Goal: Task Accomplishment & Management: Use online tool/utility

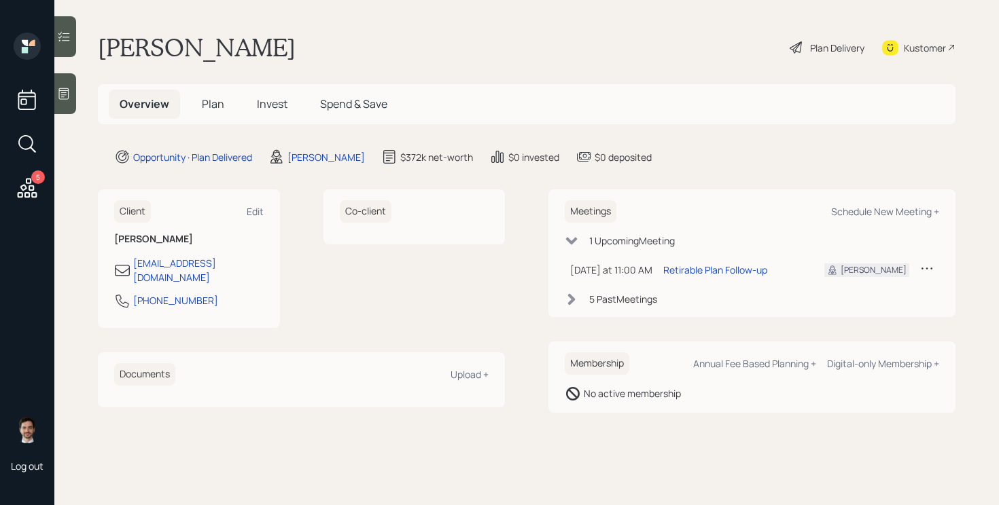
click at [805, 56] on div "Plan Delivery" at bounding box center [826, 48] width 77 height 30
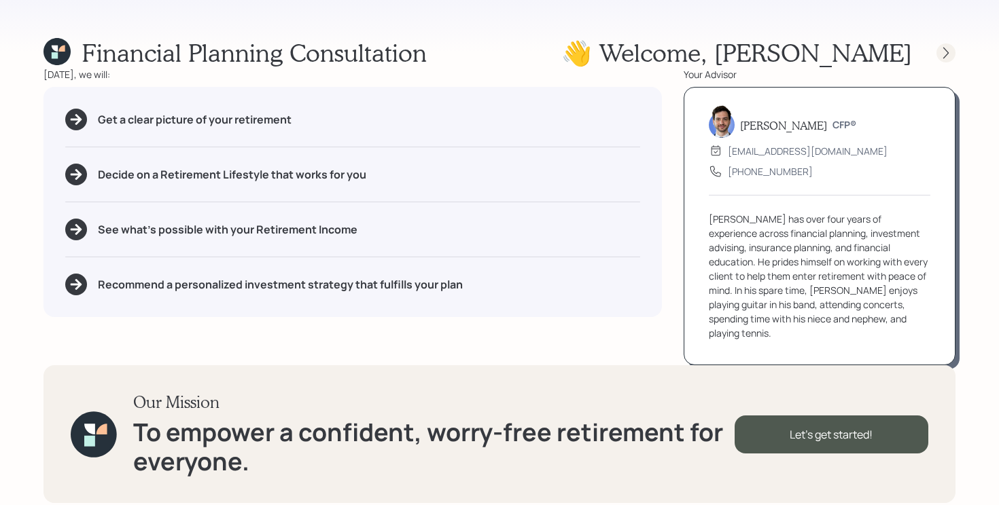
click at [946, 58] on icon at bounding box center [946, 53] width 14 height 14
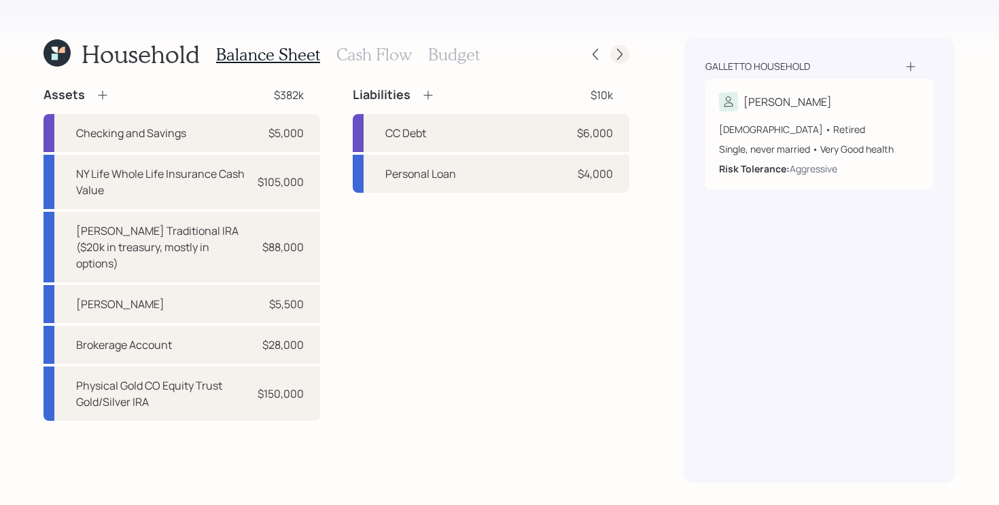
click at [618, 53] on icon at bounding box center [620, 55] width 14 height 14
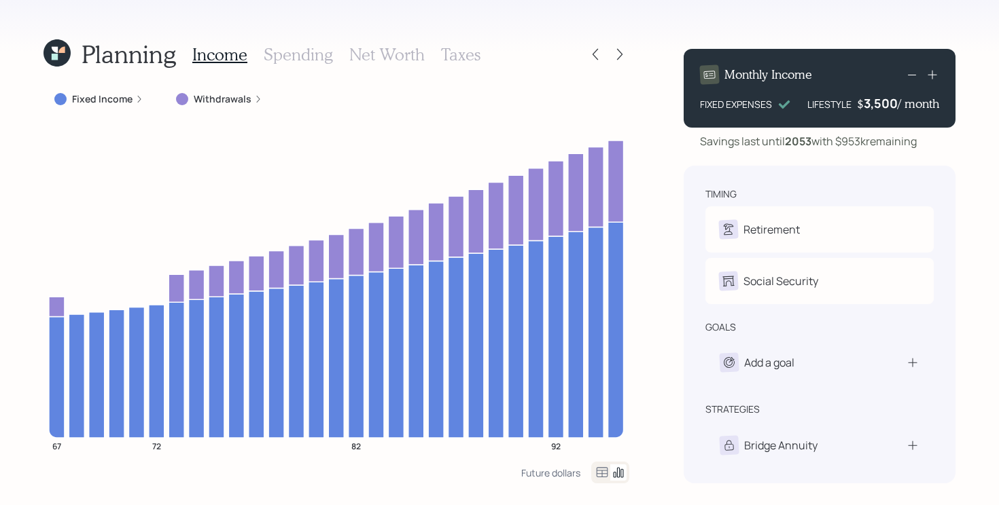
click at [618, 53] on icon at bounding box center [620, 55] width 14 height 14
